Goal: Transaction & Acquisition: Purchase product/service

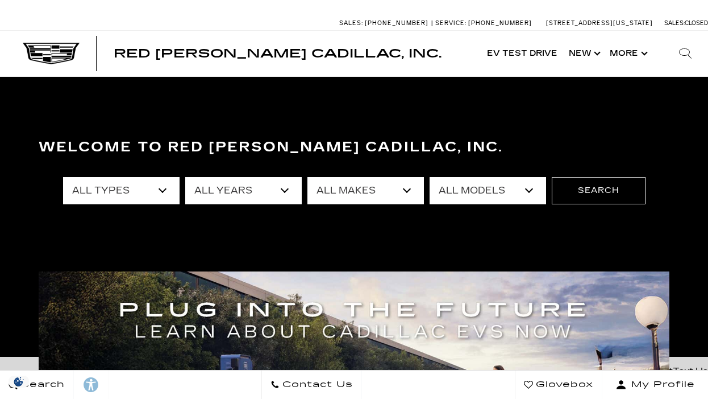
click at [110, 196] on select "All Types New Used Certified Used Demo" at bounding box center [121, 190] width 117 height 27
select select "New"
click at [63, 177] on select "All Types New Used Certified Used Demo" at bounding box center [121, 190] width 117 height 27
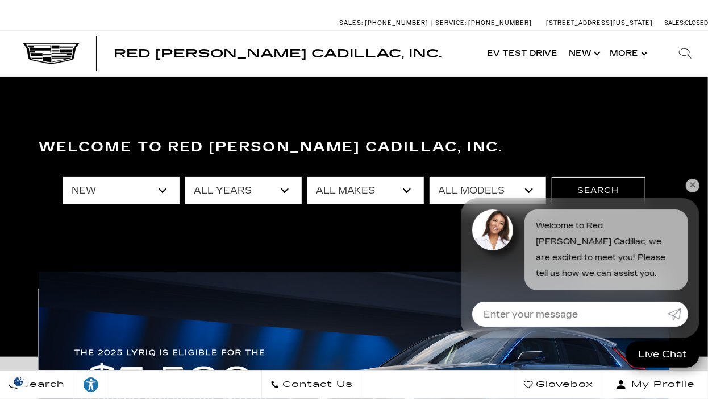
click at [260, 186] on select "All Years 2026 2025 2024" at bounding box center [243, 190] width 117 height 27
select select "2026"
click at [185, 177] on select "All Years 2026 2025 2024" at bounding box center [243, 190] width 117 height 27
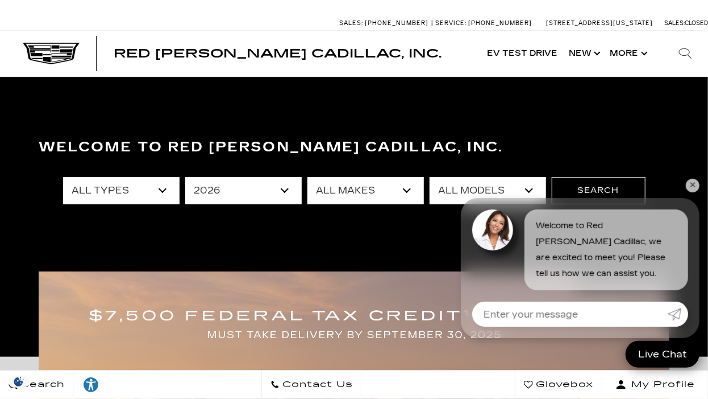
click at [387, 187] on select "All Makes Cadillac" at bounding box center [366, 190] width 117 height 27
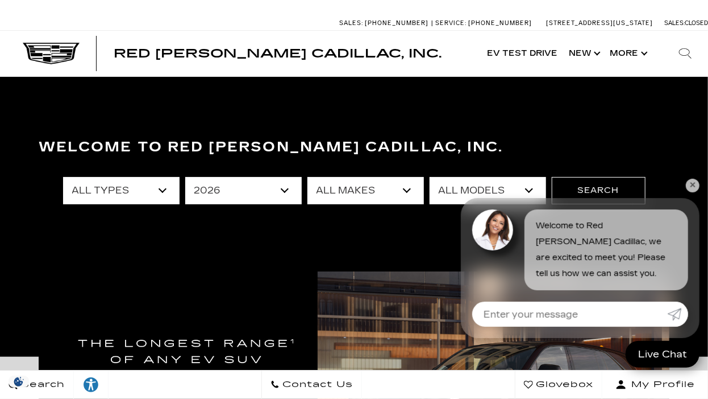
click at [480, 182] on select "All Models Escalade ESV ESCALADE IQ ESCALADE IQL LYRIQ VISTIQ" at bounding box center [488, 190] width 117 height 27
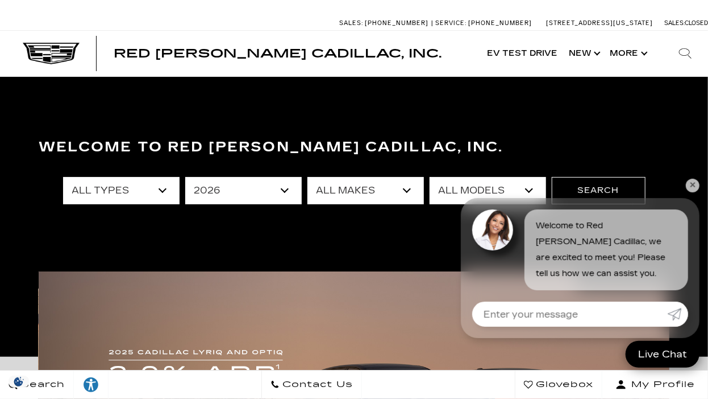
select select "ESCALADE IQL"
click at [430, 177] on select "All Models Escalade ESV ESCALADE IQ ESCALADE IQL LYRIQ VISTIQ" at bounding box center [488, 190] width 117 height 27
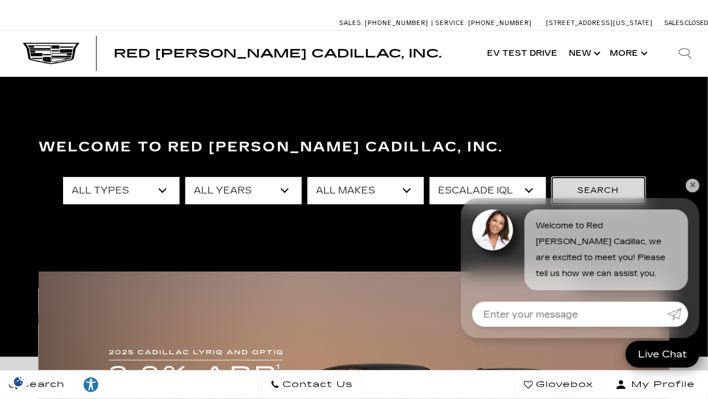
click at [604, 190] on button "Search" at bounding box center [599, 190] width 94 height 27
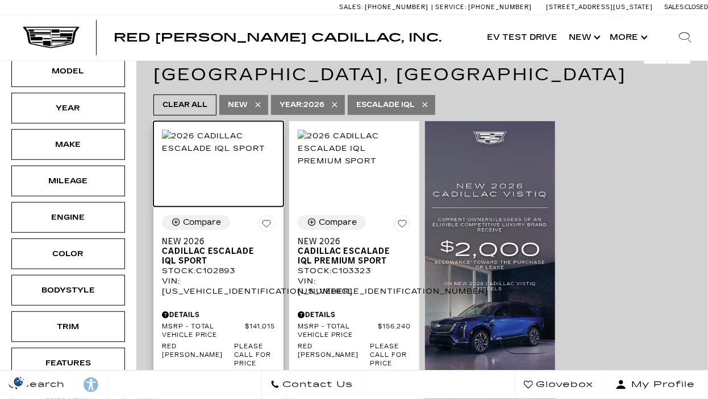
click at [220, 144] on img at bounding box center [218, 142] width 113 height 25
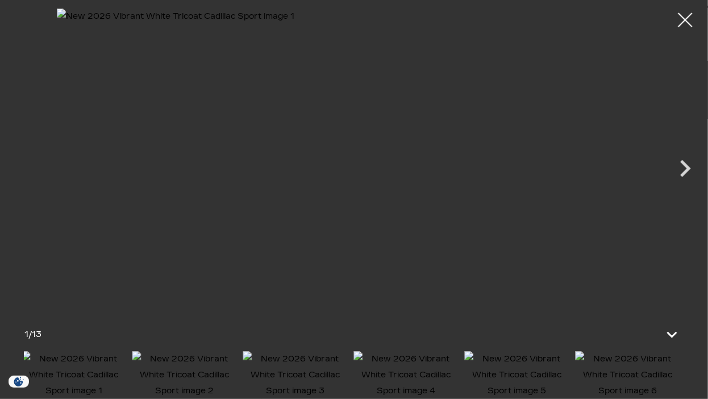
click at [534, 369] on img at bounding box center [516, 375] width 105 height 48
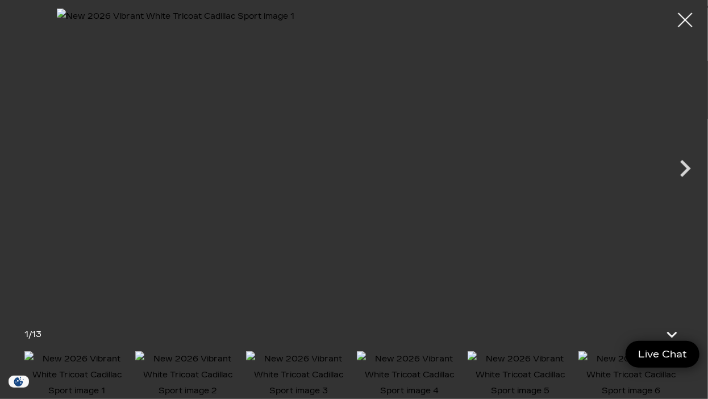
click at [525, 372] on img at bounding box center [520, 375] width 105 height 48
click at [560, 138] on img at bounding box center [364, 158] width 595 height 299
click at [569, 136] on img at bounding box center [354, 158] width 595 height 299
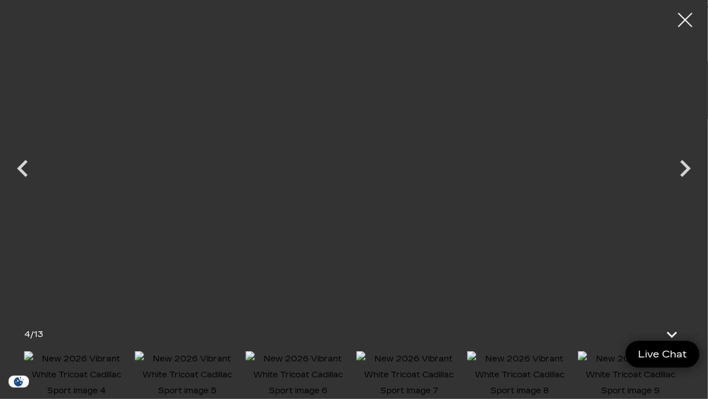
click at [189, 359] on img at bounding box center [187, 375] width 105 height 48
click at [189, 365] on img at bounding box center [187, 375] width 105 height 48
click at [187, 363] on img at bounding box center [187, 375] width 105 height 48
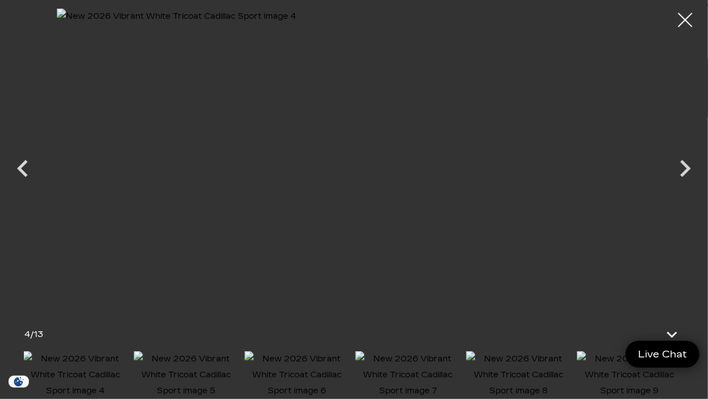
click at [211, 368] on img at bounding box center [186, 375] width 105 height 48
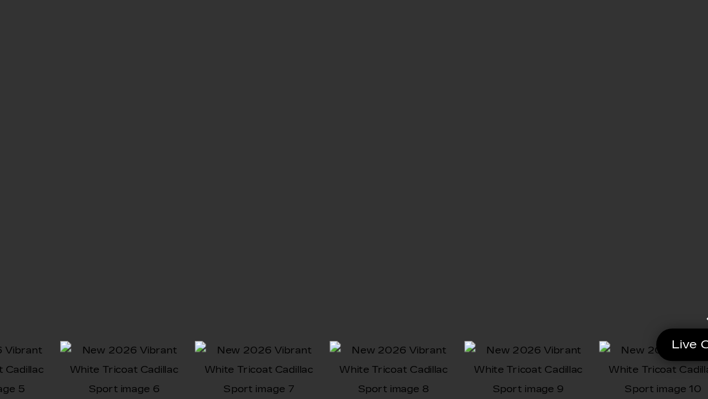
scroll to position [520, 0]
click at [604, 366] on img at bounding box center [631, 375] width 105 height 48
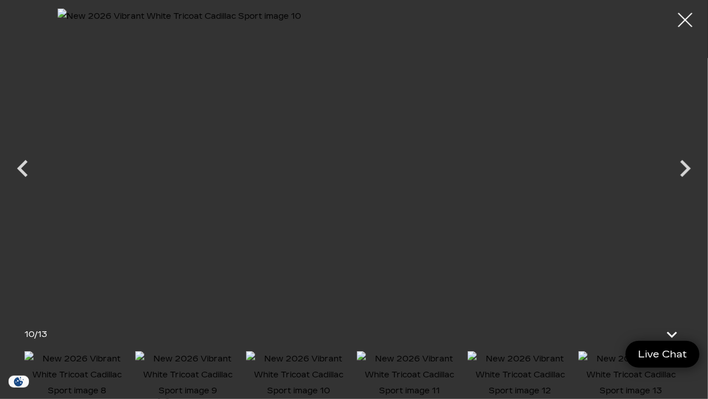
scroll to position [501, 0]
click at [696, 13] on div at bounding box center [686, 20] width 30 height 30
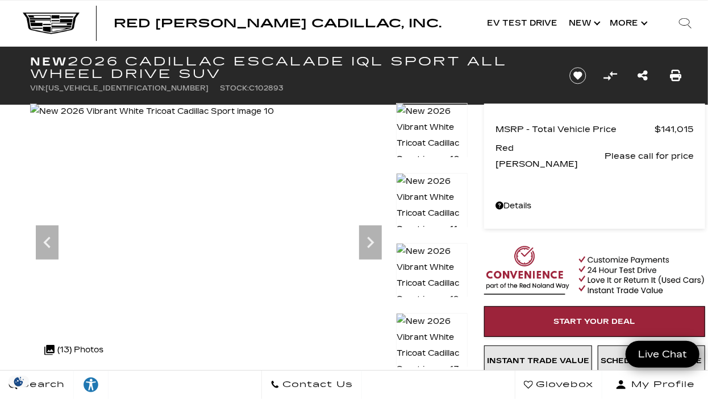
scroll to position [0, 0]
